Goal: Task Accomplishment & Management: Use online tool/utility

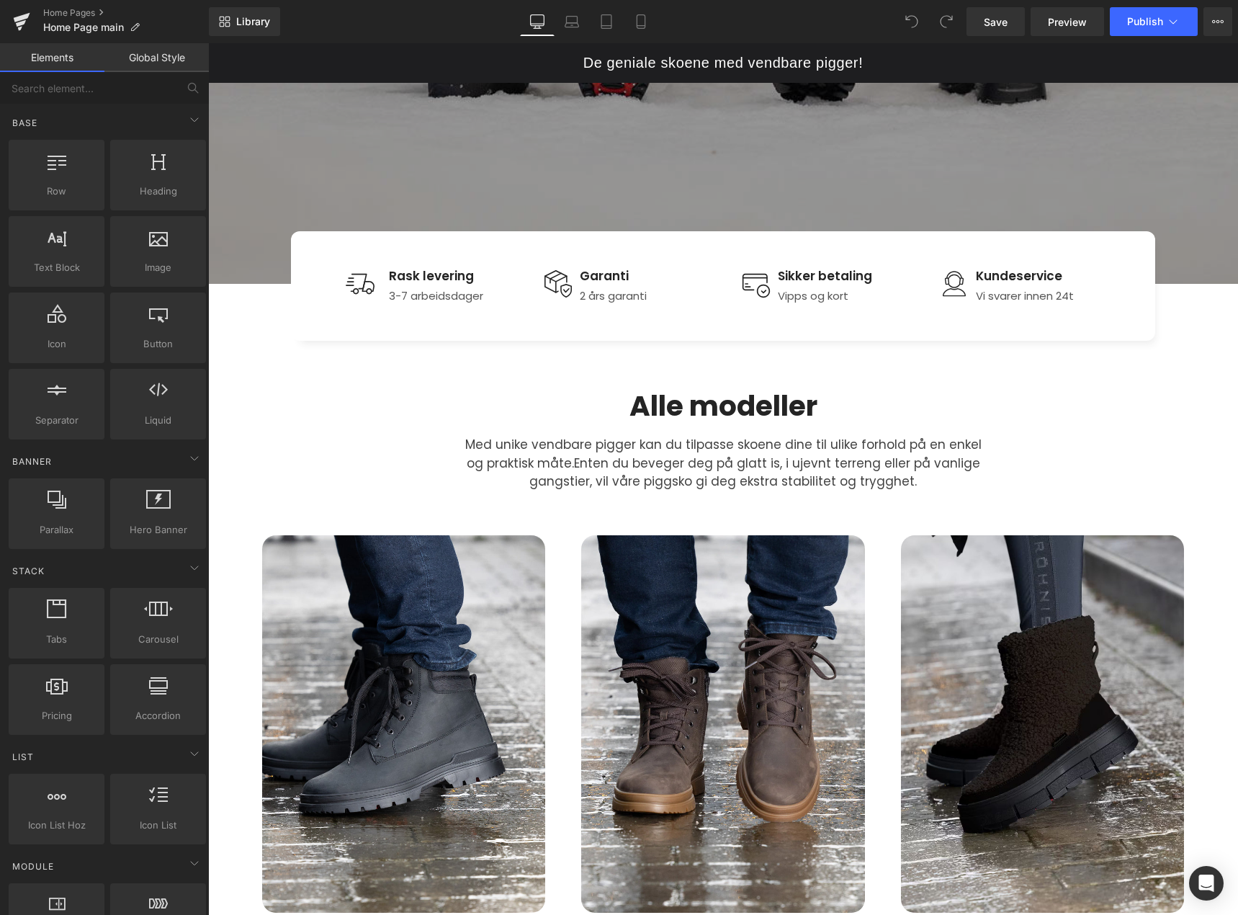
scroll to position [504, 0]
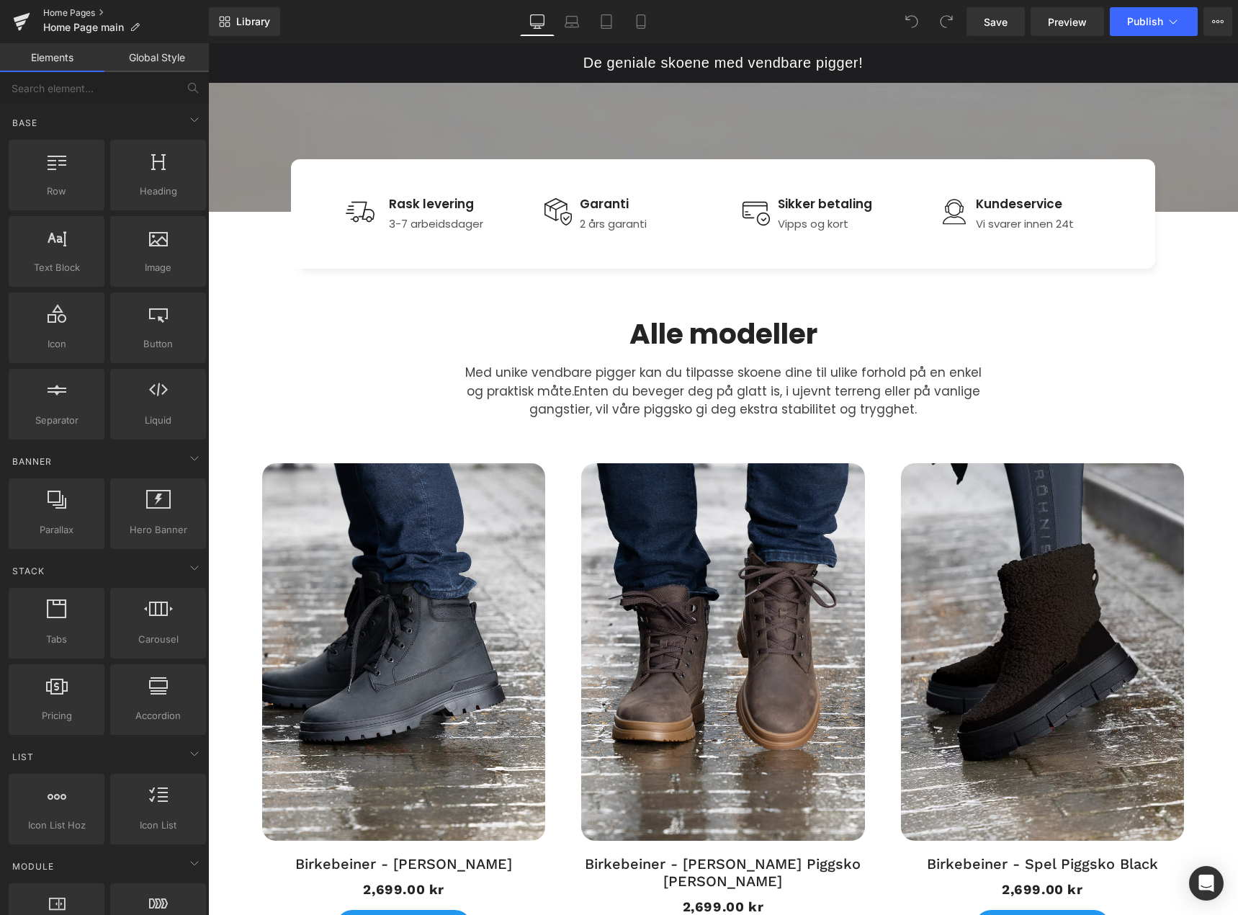
click at [89, 8] on link "Home Pages" at bounding box center [126, 13] width 166 height 12
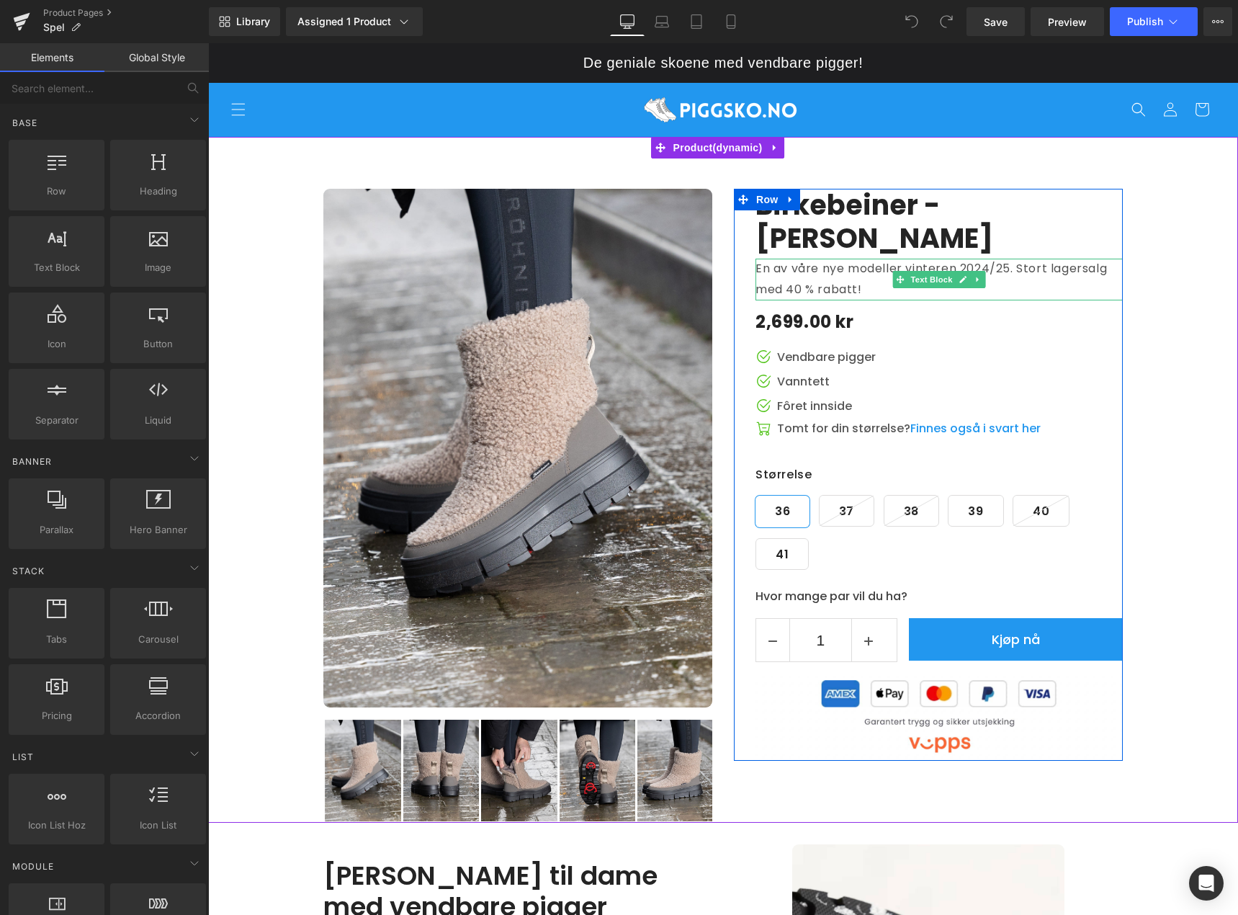
click at [846, 288] on p "En av våre nye modeller vinteren 2024/25. Stort lagersalg med 40 % rabatt!" at bounding box center [939, 280] width 367 height 42
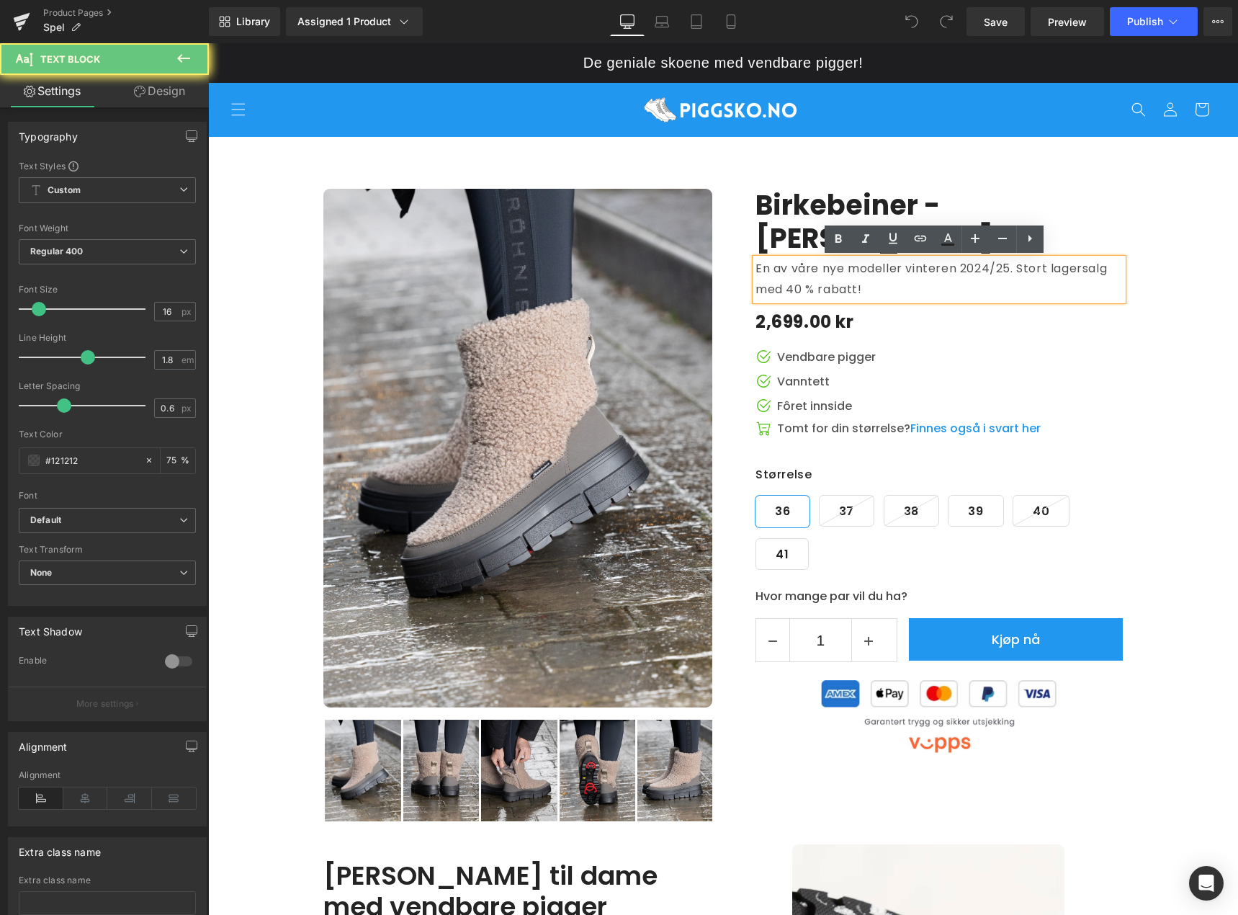
click at [846, 288] on p "En av våre nye modeller vinteren 2024/25. Stort lagersalg med 40 % rabatt!" at bounding box center [939, 280] width 367 height 42
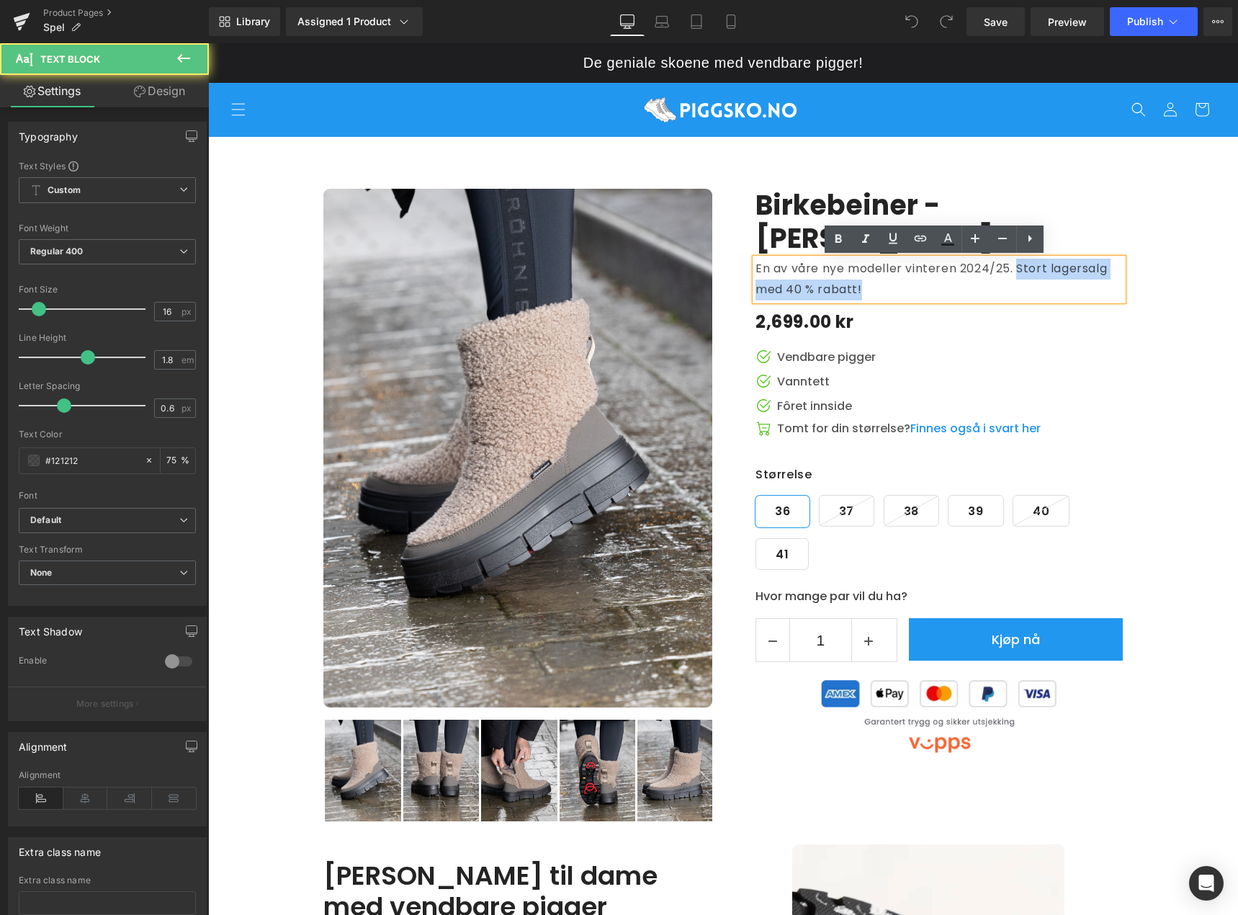
drag, startPoint x: 1012, startPoint y: 271, endPoint x: 1010, endPoint y: 290, distance: 18.9
click at [1010, 290] on p "En av våre nye modeller vinteren 2024/25. Stort lagersalg med 40 % rabatt!" at bounding box center [939, 280] width 367 height 42
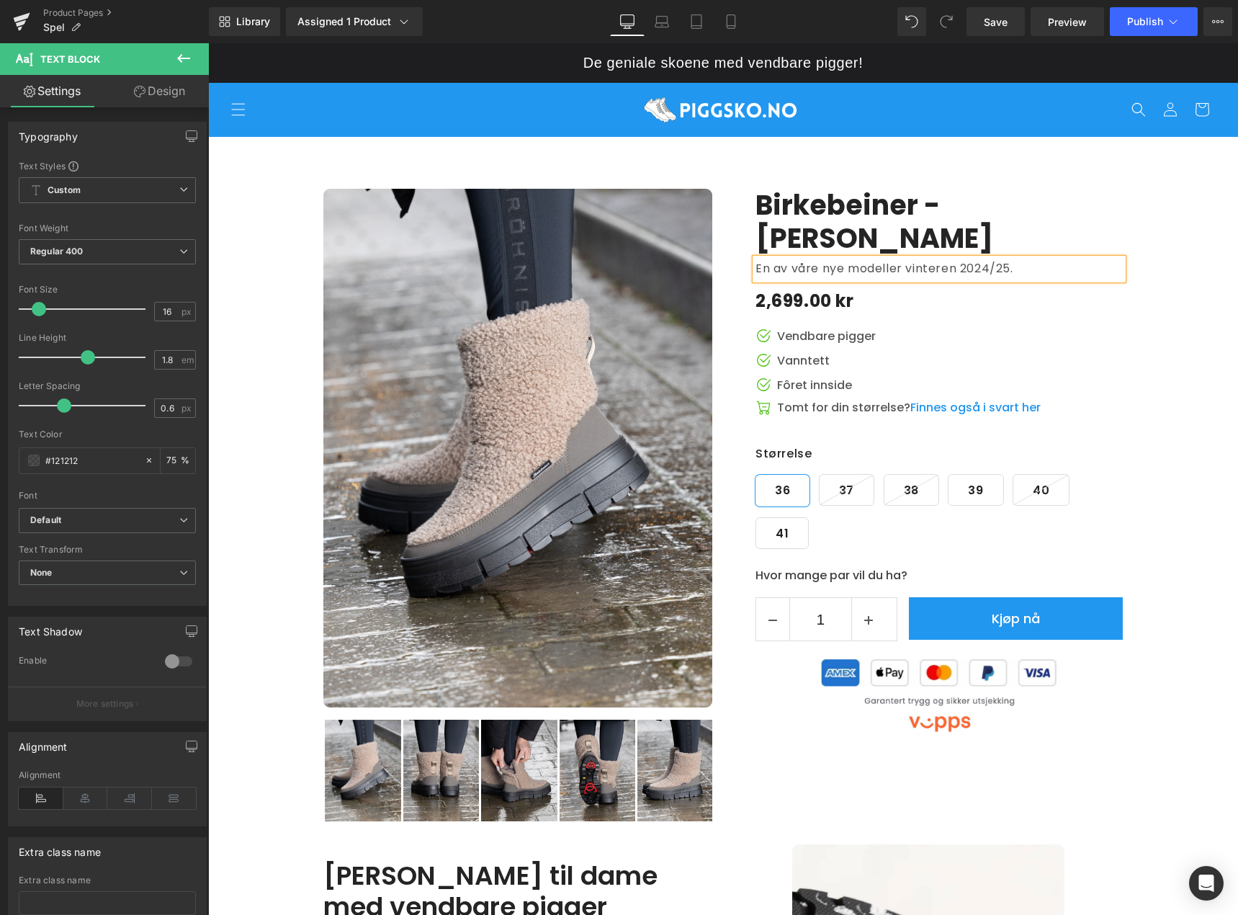
click at [980, 107] on header "Hjem Kontakt oss Retur & bytte FAQ [GEOGRAPHIC_DATA] Søk" at bounding box center [723, 109] width 1030 height 55
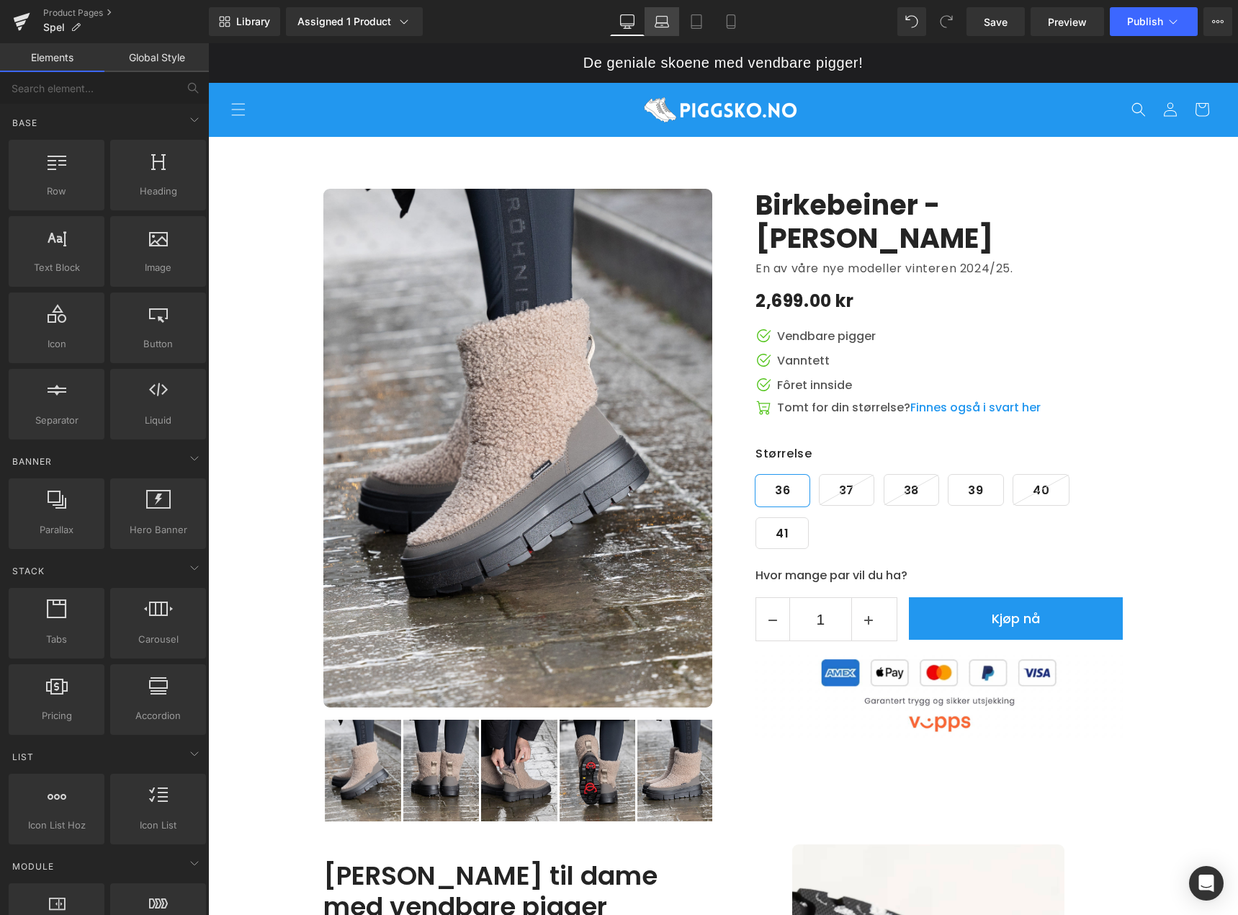
click at [666, 24] on icon at bounding box center [662, 21] width 14 height 14
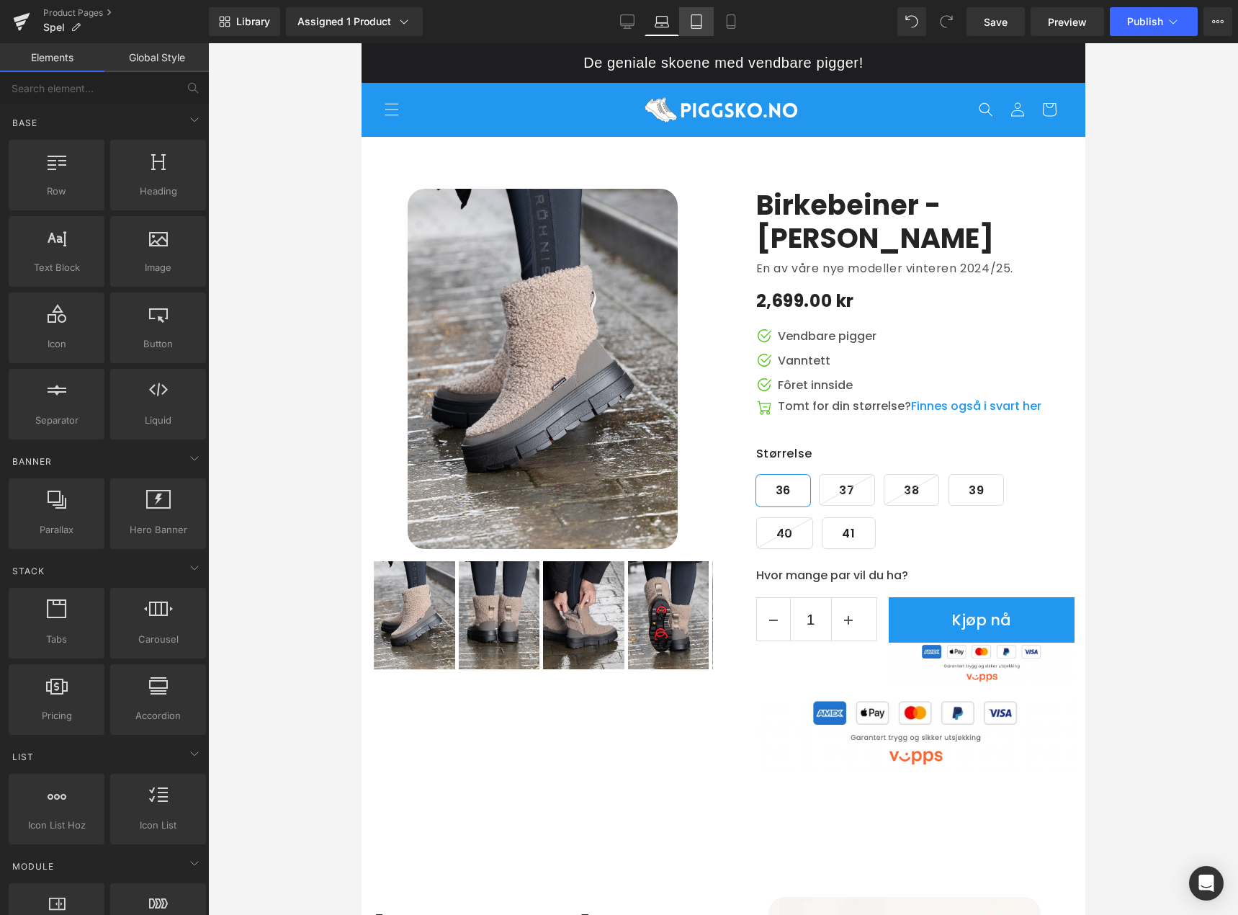
click at [698, 24] on icon at bounding box center [696, 21] width 14 height 14
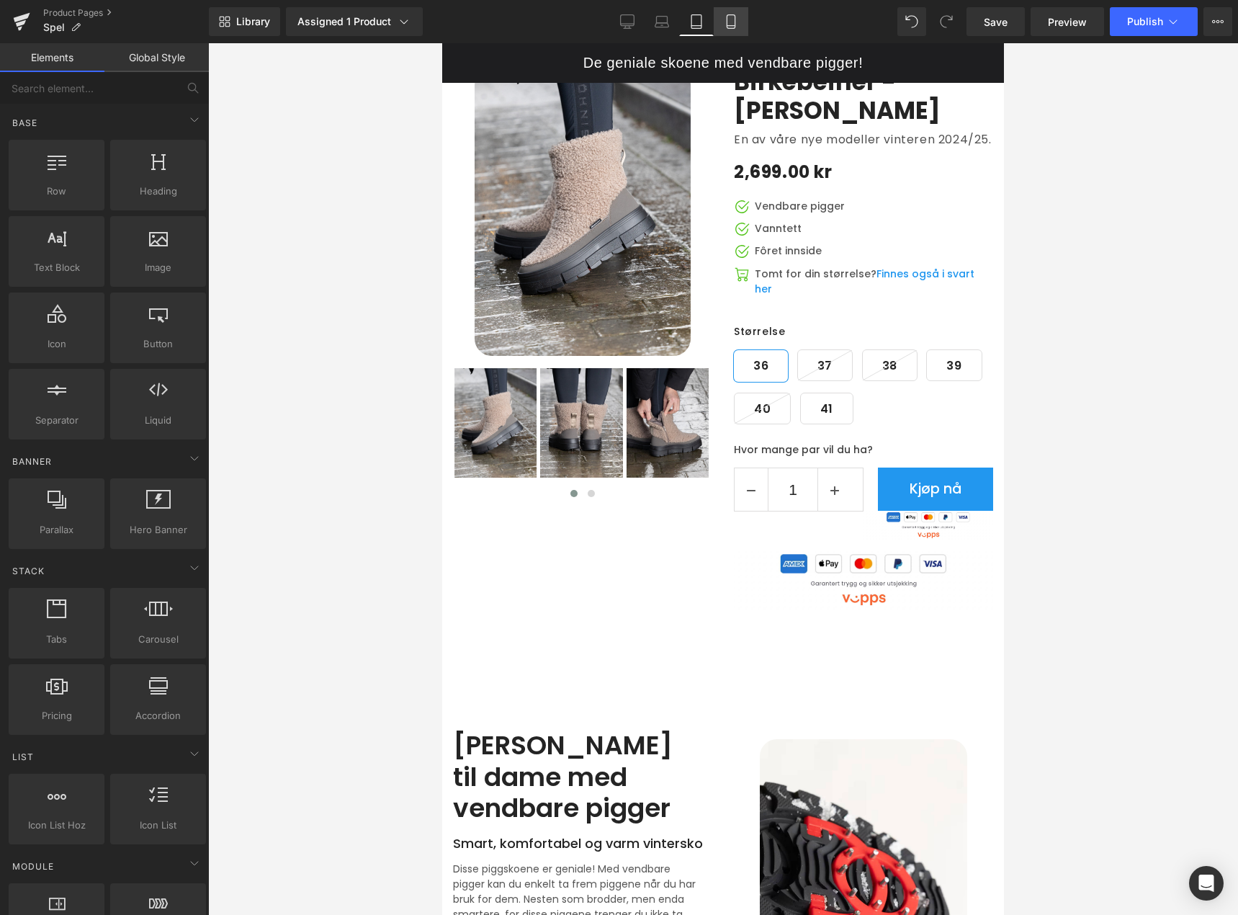
click at [718, 24] on link "Mobile" at bounding box center [731, 21] width 35 height 29
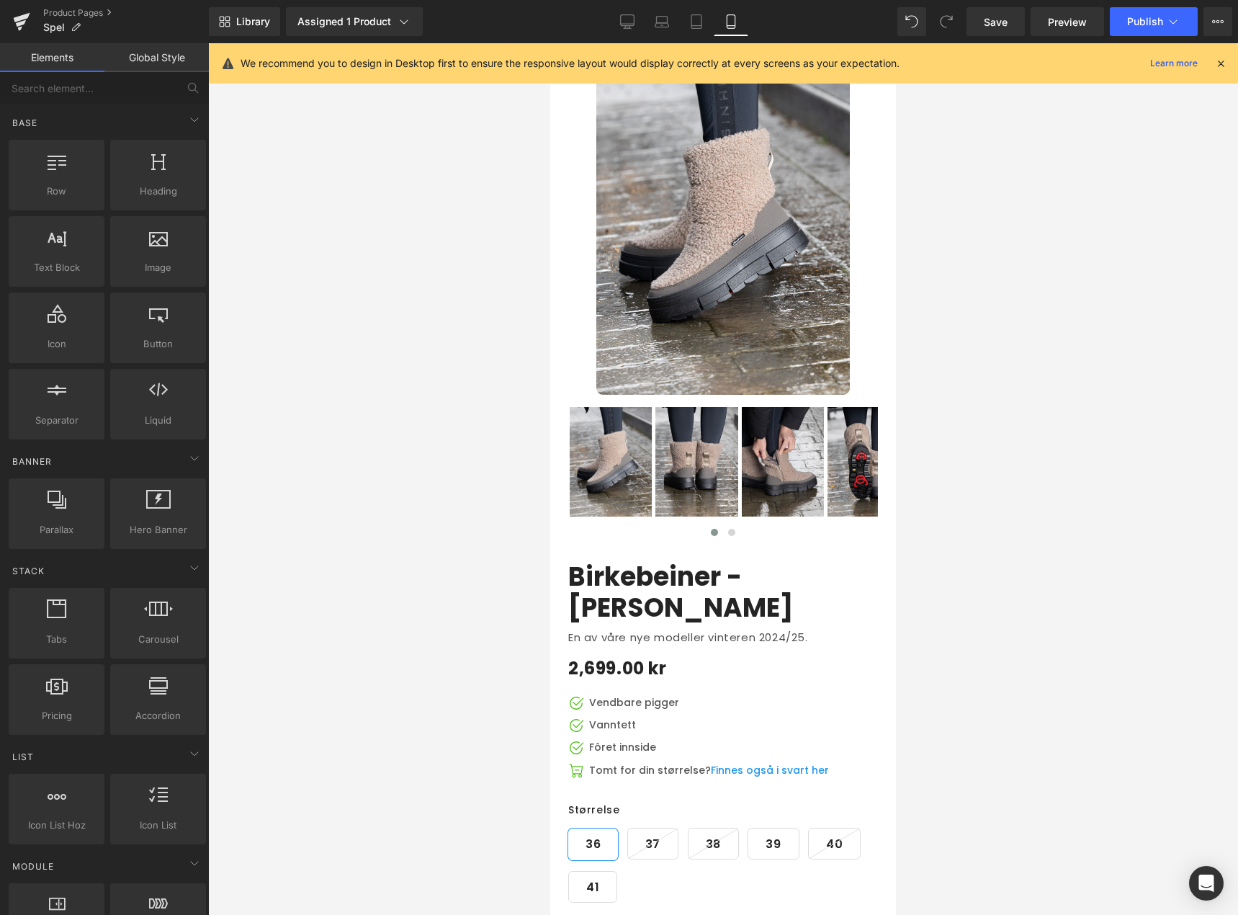
scroll to position [83, 0]
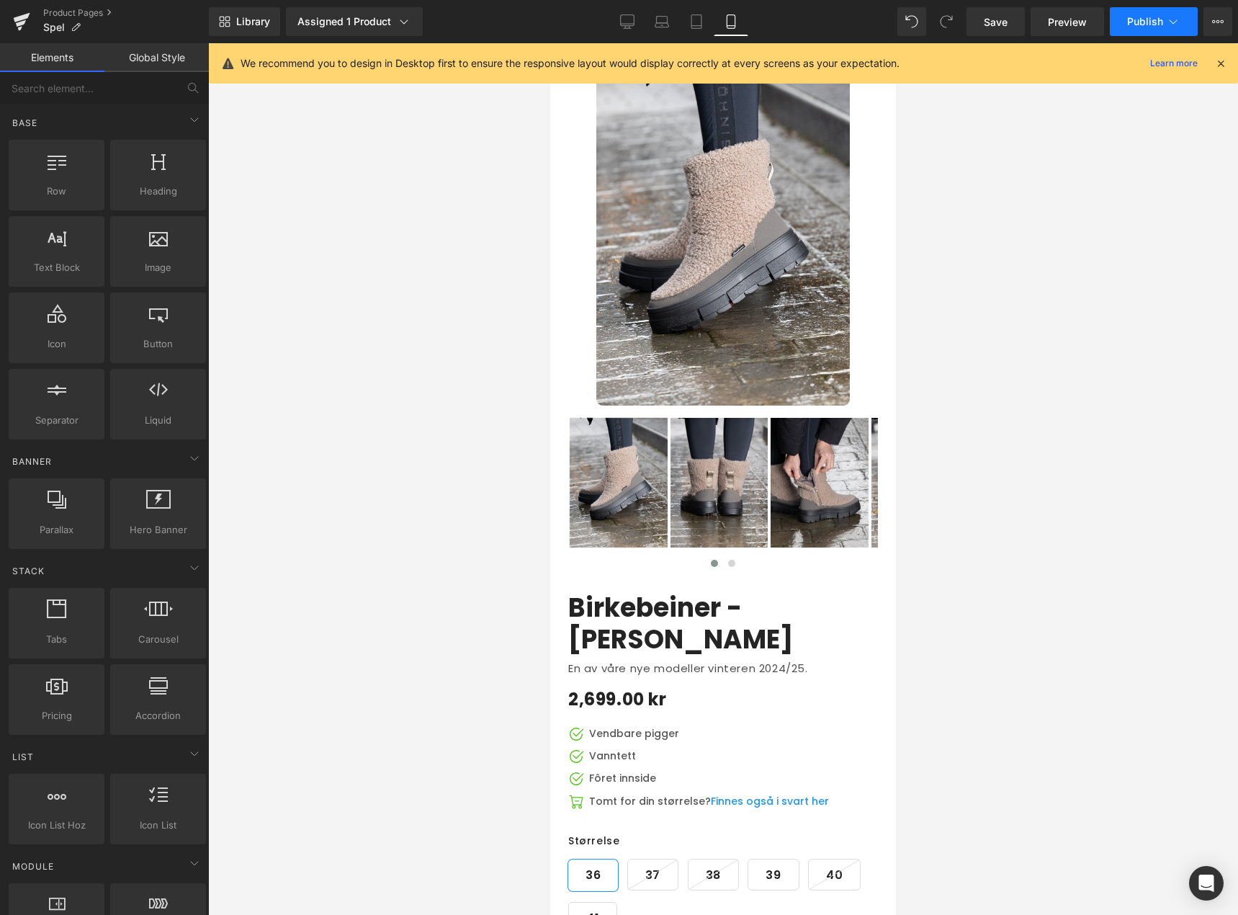
click at [1134, 22] on span "Publish" at bounding box center [1145, 22] width 36 height 12
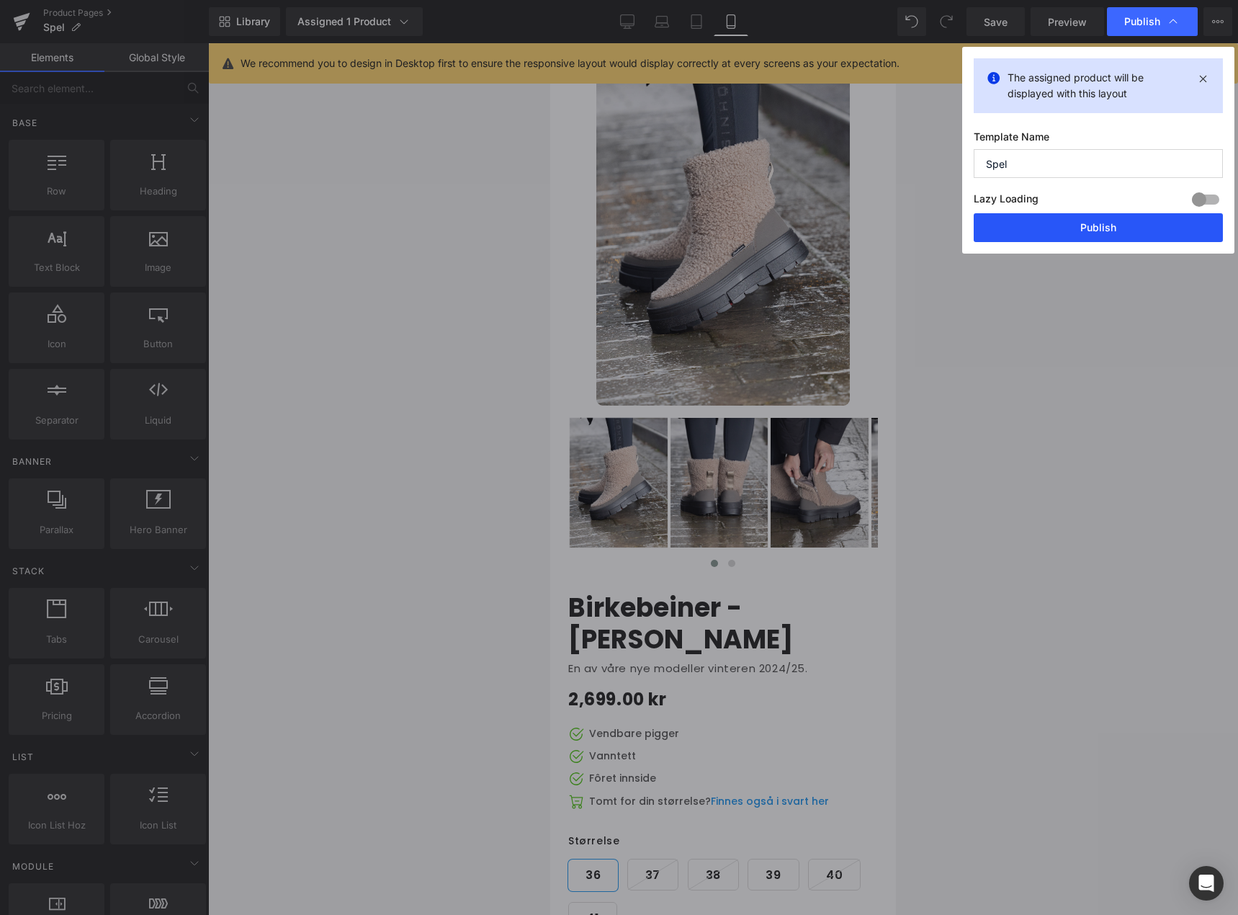
click at [1113, 224] on button "Publish" at bounding box center [1098, 227] width 249 height 29
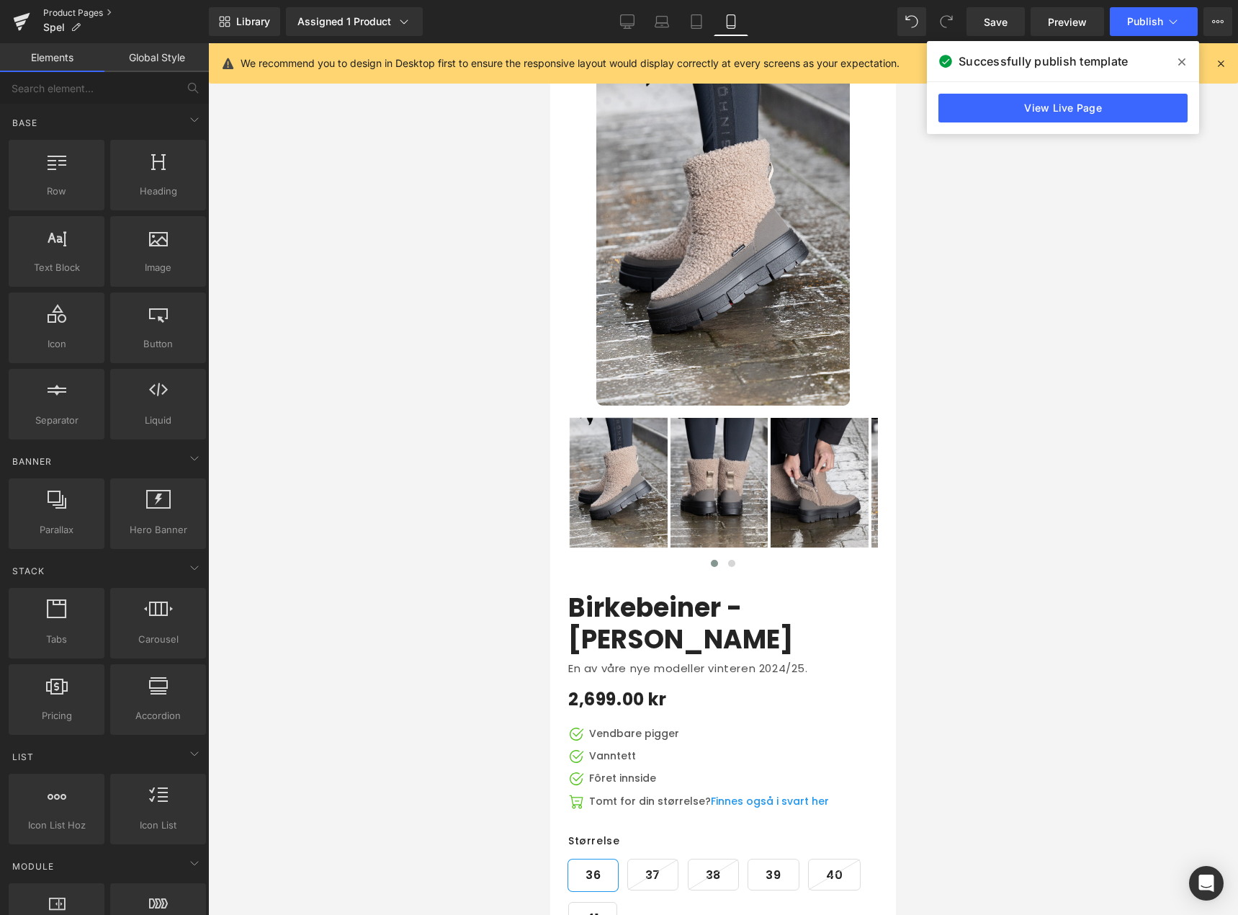
click at [81, 11] on link "Product Pages" at bounding box center [126, 13] width 166 height 12
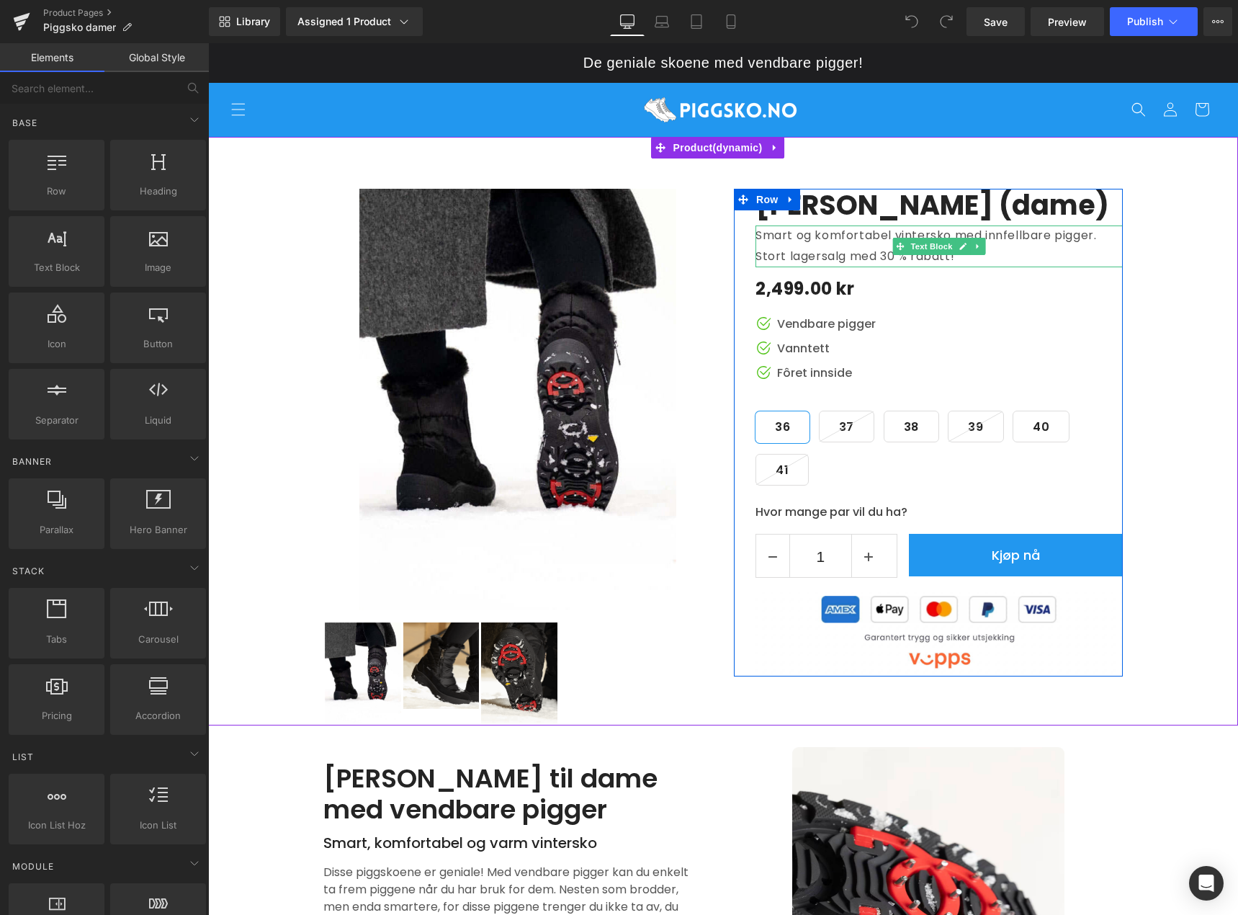
click at [938, 258] on p "Smart og komfortabel vintersko med innfellbare pigger. Stort lagersalg med 30 %…" at bounding box center [939, 246] width 367 height 42
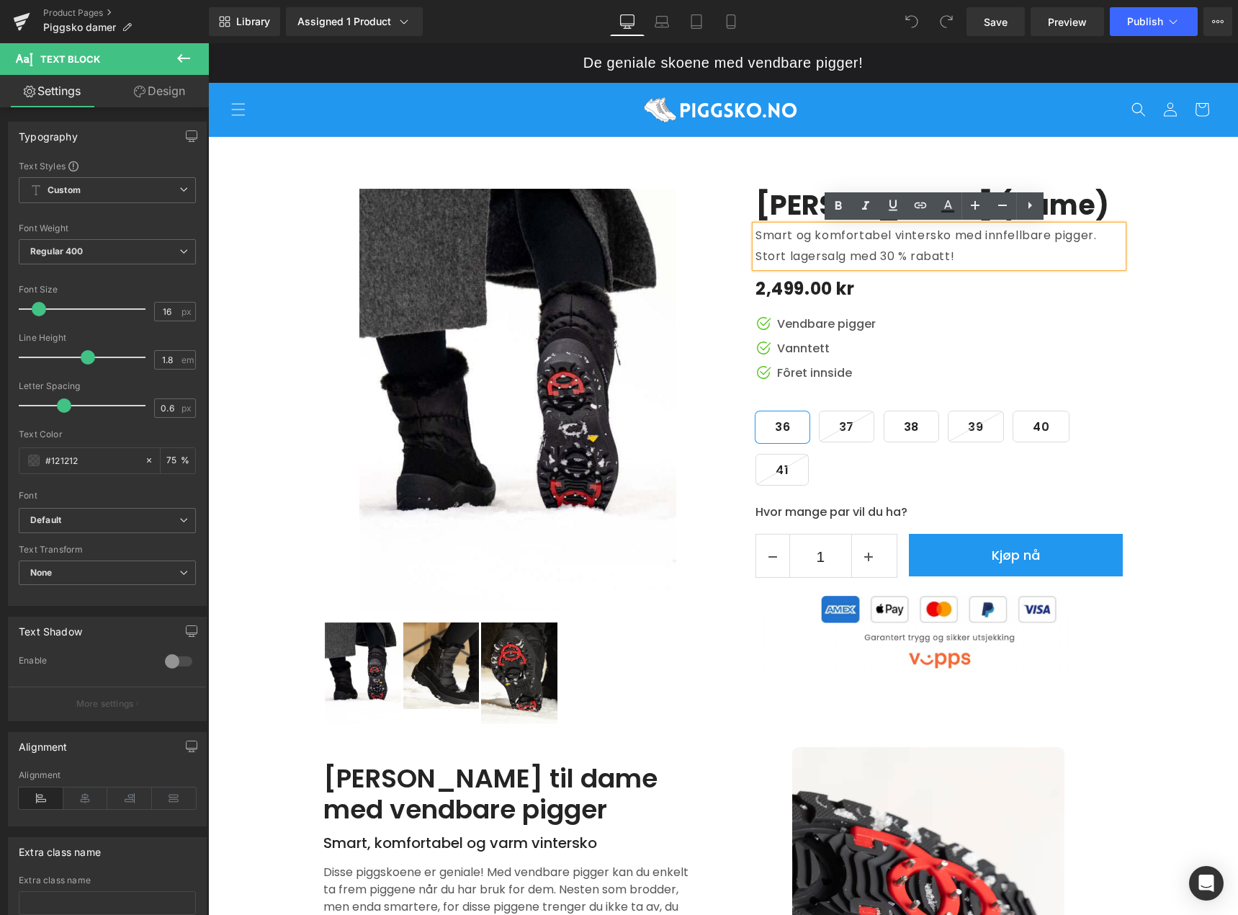
click at [931, 256] on p "Smart og komfortabel vintersko med innfellbare pigger. Stort lagersalg med 30 %…" at bounding box center [939, 246] width 367 height 42
click at [954, 260] on p "Smart og komfortabel vintersko med innfellbare pigger. Stort lagersalg med 30 %…" at bounding box center [939, 246] width 367 height 42
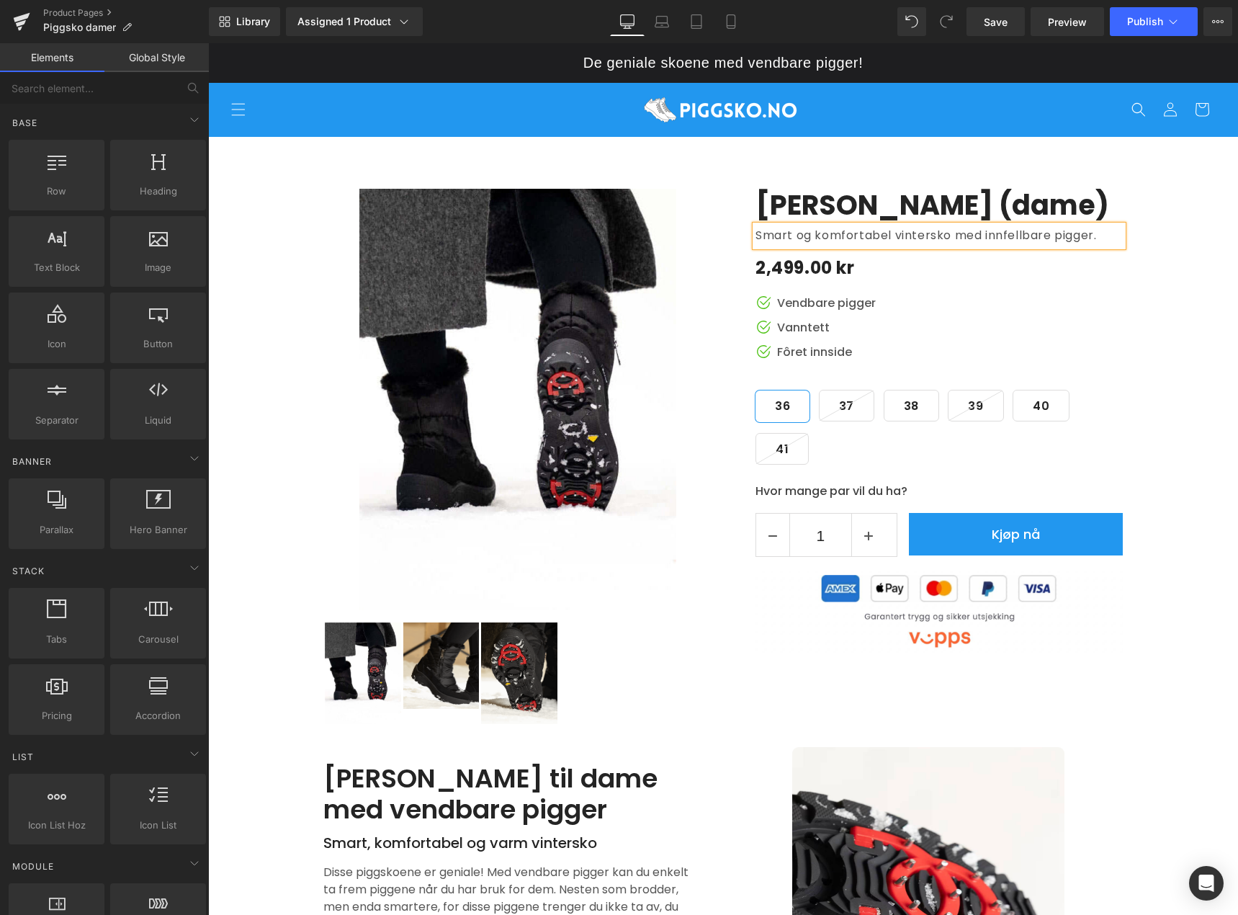
click at [1019, 66] on div "De geniale skoene med vendbare pigger!" at bounding box center [723, 63] width 1030 height 18
click at [663, 22] on icon at bounding box center [662, 21] width 14 height 14
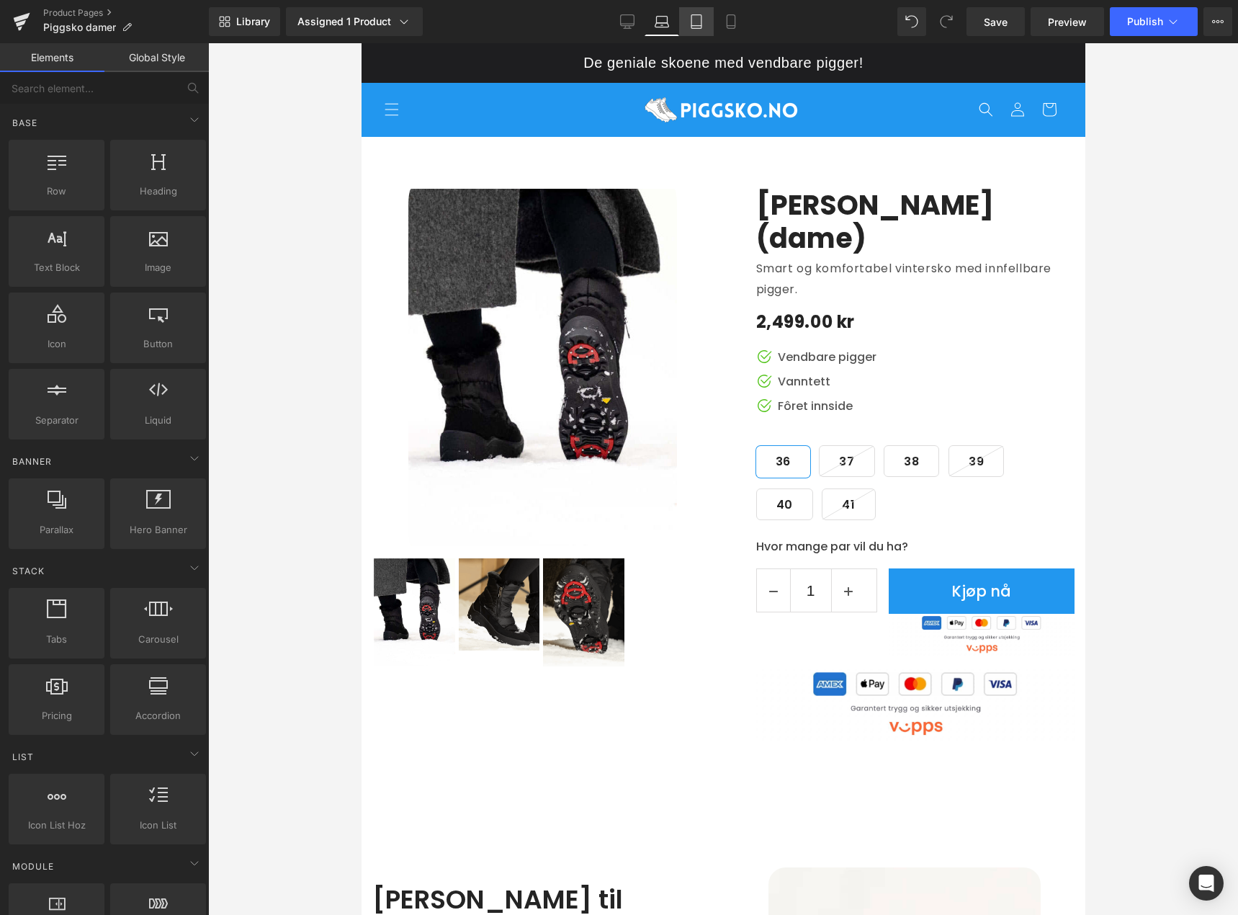
click at [697, 24] on icon at bounding box center [696, 21] width 14 height 14
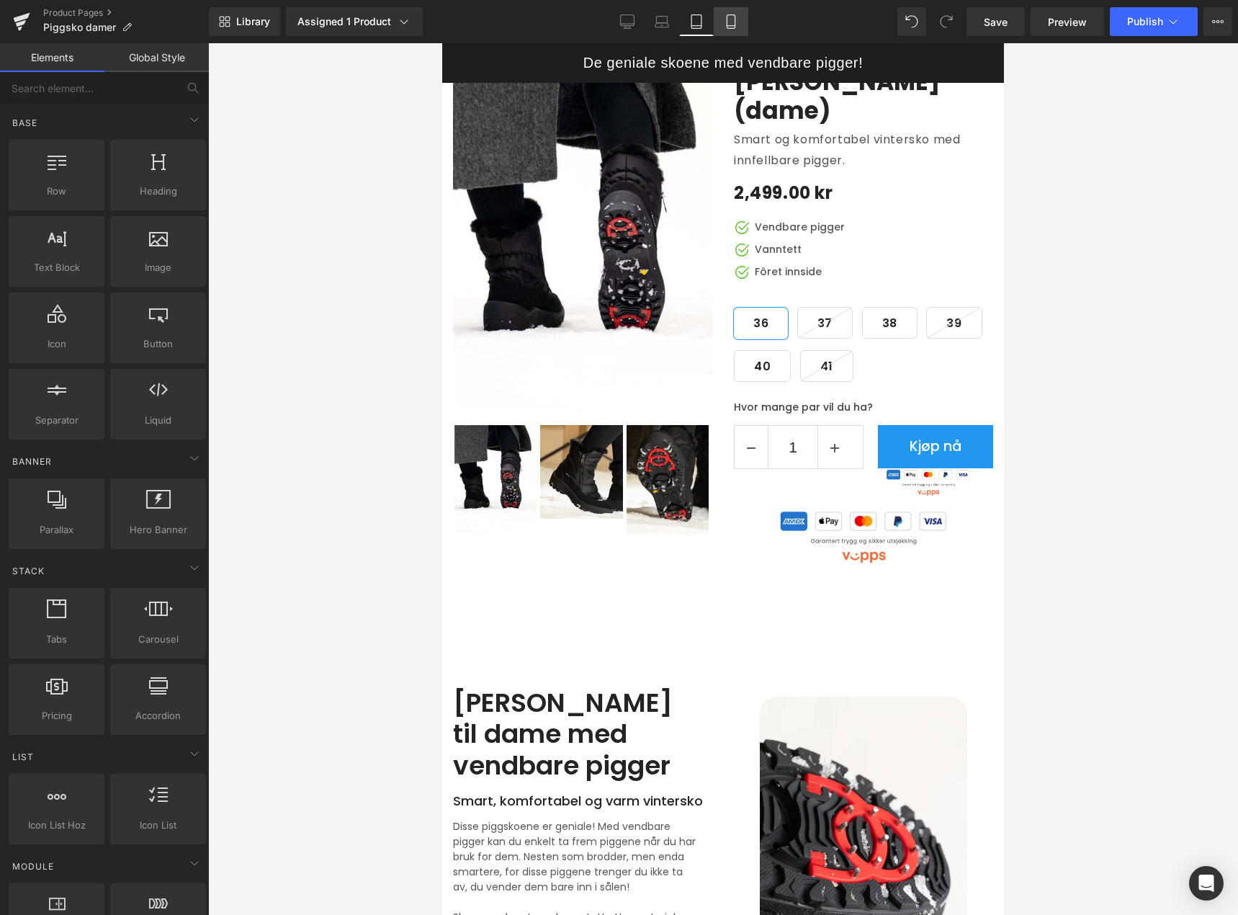
click at [718, 24] on link "Mobile" at bounding box center [731, 21] width 35 height 29
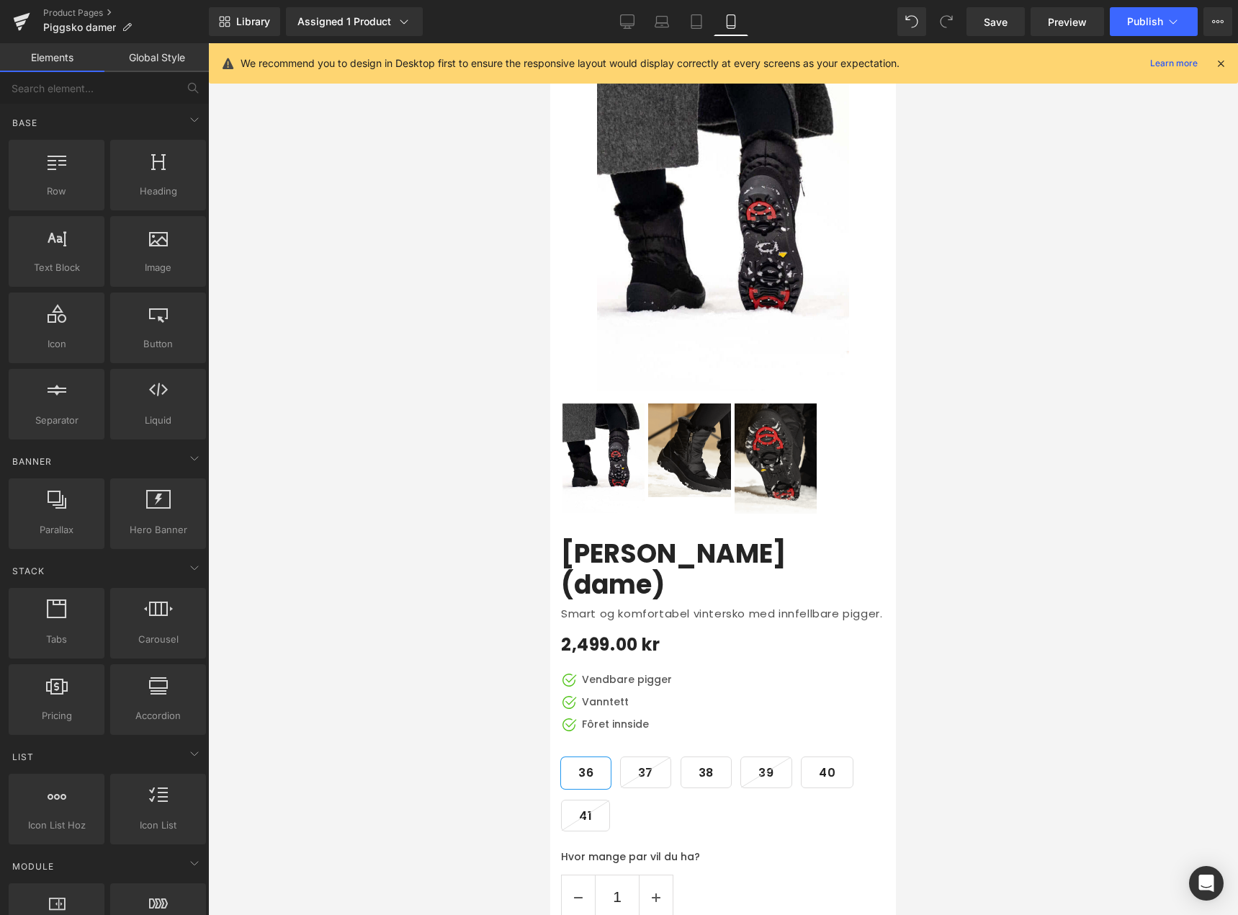
scroll to position [83, 0]
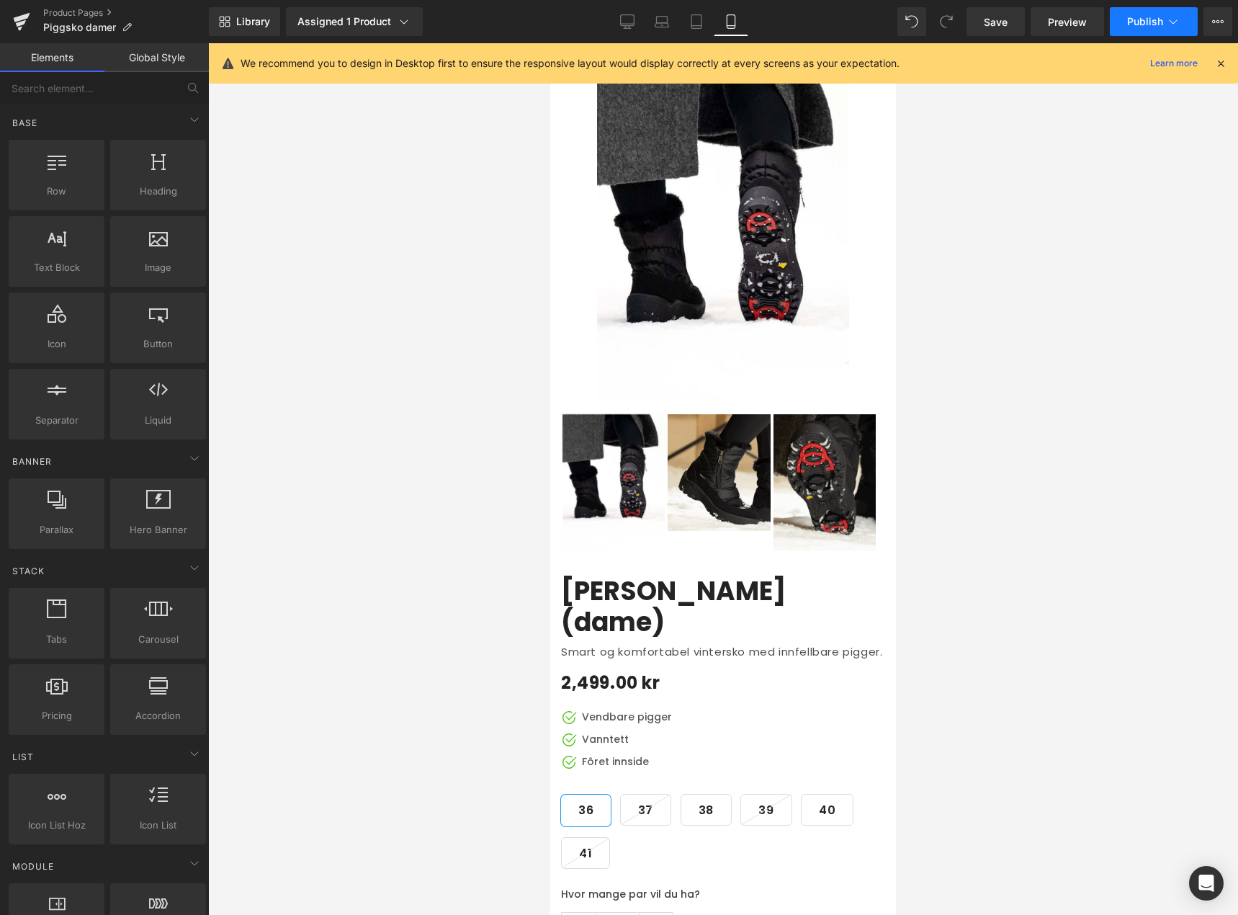
click at [1145, 22] on span "Publish" at bounding box center [1145, 22] width 36 height 12
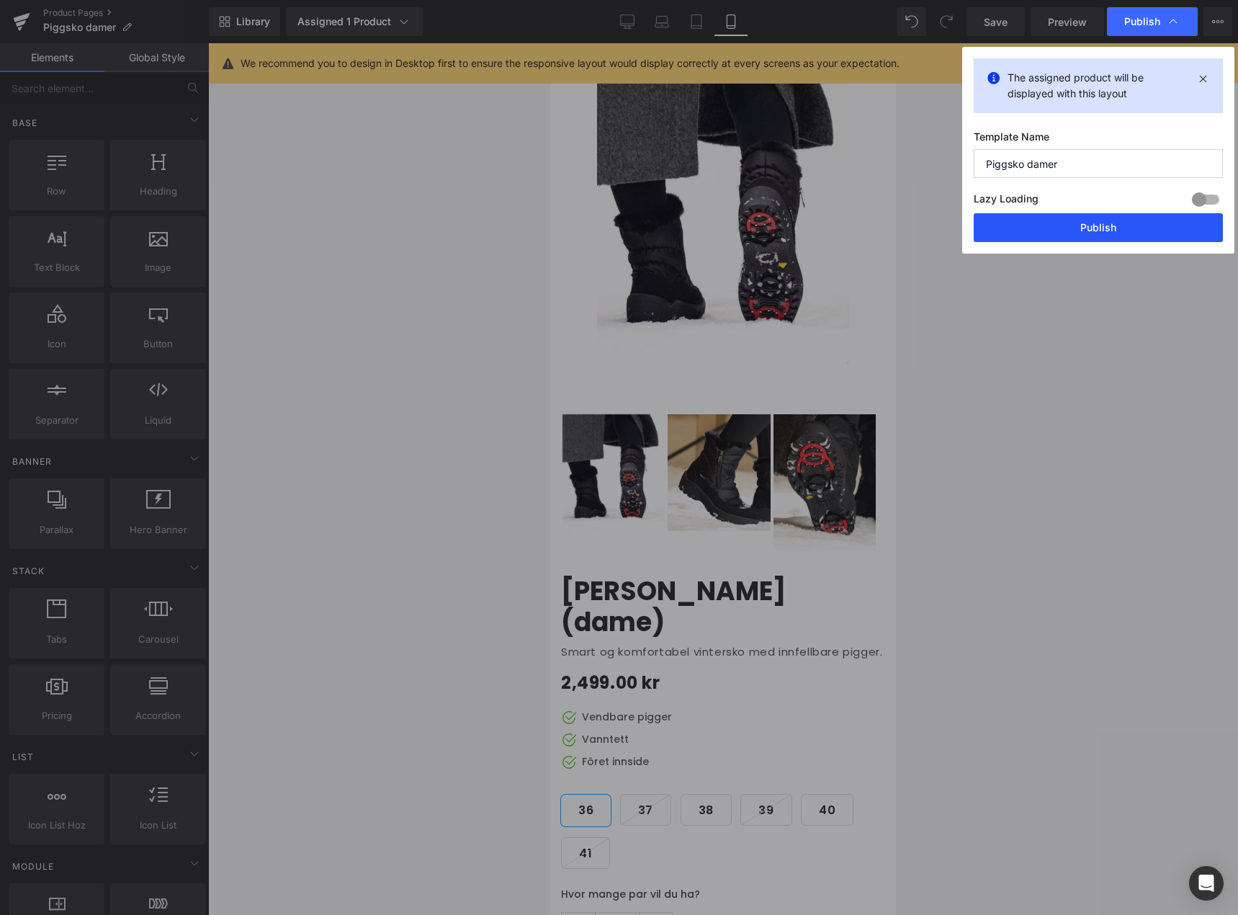
click at [1120, 228] on button "Publish" at bounding box center [1098, 227] width 249 height 29
